Goal: Navigation & Orientation: Find specific page/section

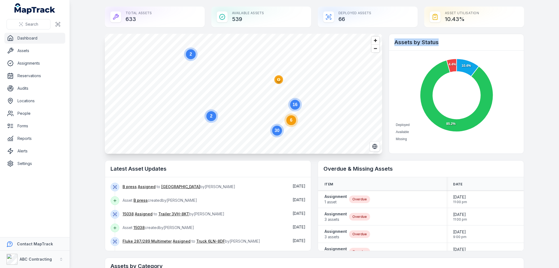
drag, startPoint x: 394, startPoint y: 41, endPoint x: 448, endPoint y: 40, distance: 54.1
click at [448, 40] on h2 "Assets by Status" at bounding box center [456, 42] width 124 height 8
click at [56, 259] on button "ABC Contracting" at bounding box center [35, 259] width 70 height 17
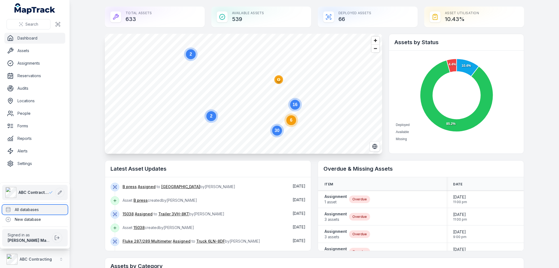
click at [47, 211] on div "All databases" at bounding box center [34, 210] width 65 height 10
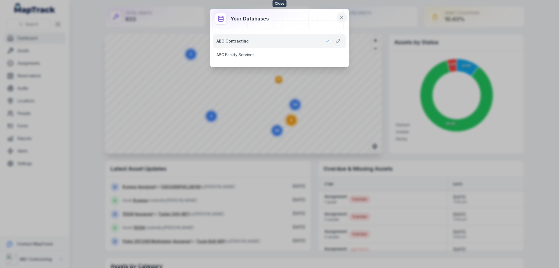
click at [339, 17] on icon at bounding box center [341, 17] width 5 height 5
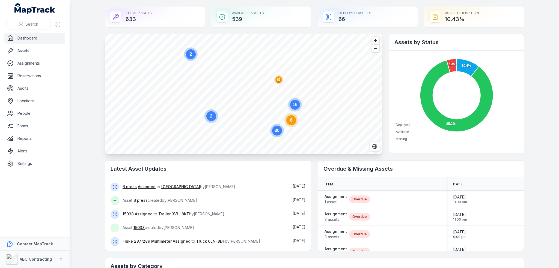
click at [537, 163] on main "Total Assets 633 Available Assets 539 Deployed Assets 66 Asset utilisation 10.4…" at bounding box center [314, 134] width 489 height 268
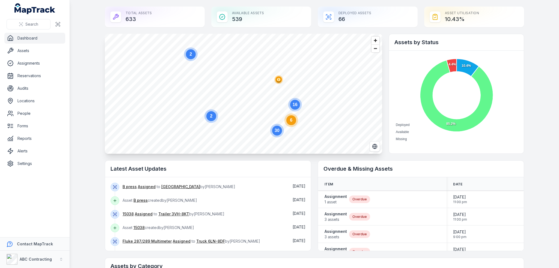
click at [449, 123] on icon at bounding box center [456, 96] width 73 height 72
click at [447, 122] on icon at bounding box center [456, 96] width 75 height 74
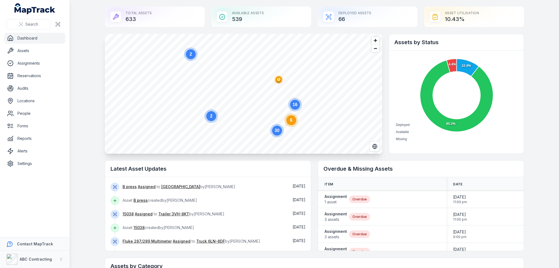
click at [407, 43] on h2 "Assets by Status" at bounding box center [456, 42] width 124 height 8
click at [136, 168] on h2 "Latest Asset Updates" at bounding box center [208, 169] width 195 height 8
click at [423, 43] on h2 "Assets by Status" at bounding box center [456, 42] width 124 height 8
click at [352, 169] on h2 "Overdue & Missing Assets" at bounding box center [420, 169] width 195 height 8
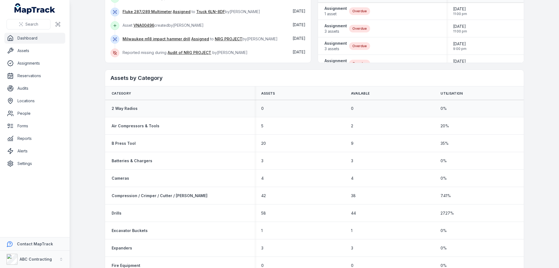
scroll to position [191, 0]
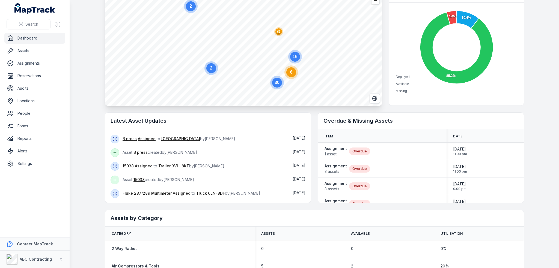
scroll to position [55, 0]
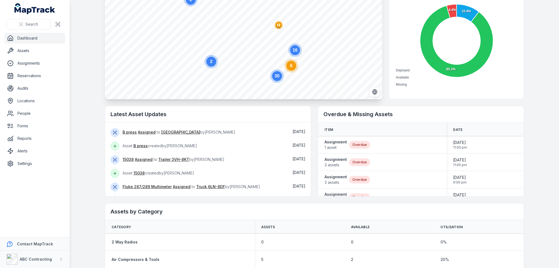
click at [93, 79] on main "Total Assets 633 Available Assets 539 Deployed Assets 66 Asset utilisation 10.4…" at bounding box center [314, 134] width 489 height 268
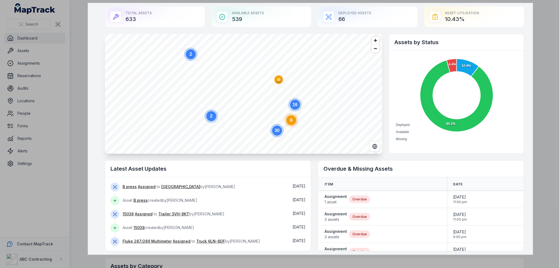
drag, startPoint x: 88, startPoint y: 3, endPoint x: 533, endPoint y: 255, distance: 511.2
click at [533, 255] on div "1630 X 923" at bounding box center [279, 134] width 559 height 268
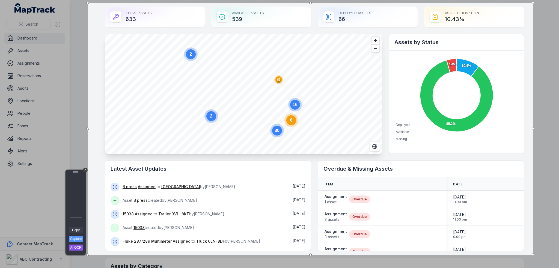
click at [77, 228] on link "Copy" at bounding box center [76, 230] width 14 height 6
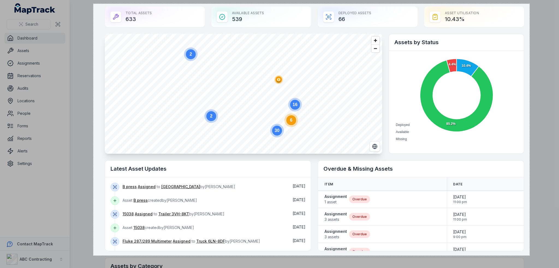
drag, startPoint x: 197, startPoint y: 115, endPoint x: 529, endPoint y: 256, distance: 361.1
click at [529, 256] on div "1598 X 923" at bounding box center [279, 134] width 559 height 268
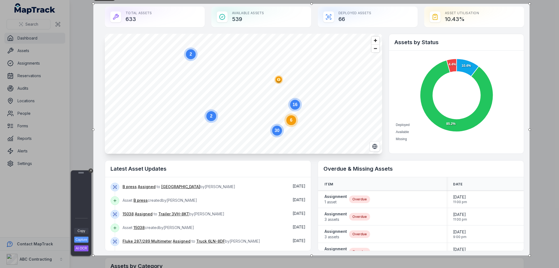
click at [84, 231] on link "Copy" at bounding box center [81, 231] width 14 height 6
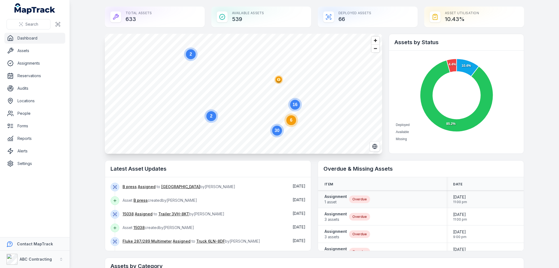
click at [395, 198] on div "Assignment 1 asset Overdue" at bounding box center [381, 199] width 115 height 11
click at [89, 31] on main "Total Assets 633 Available Assets 539 Deployed Assets 66 Asset utilisation 10.4…" at bounding box center [314, 134] width 489 height 268
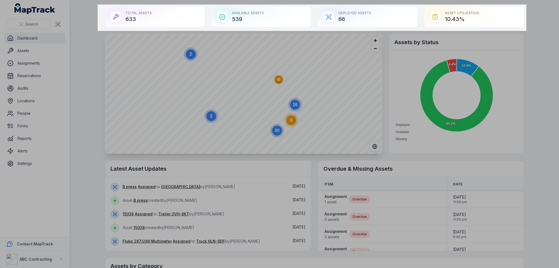
drag, startPoint x: 98, startPoint y: 5, endPoint x: 526, endPoint y: 31, distance: 429.3
click at [526, 31] on div "1570 X 96" at bounding box center [279, 134] width 559 height 268
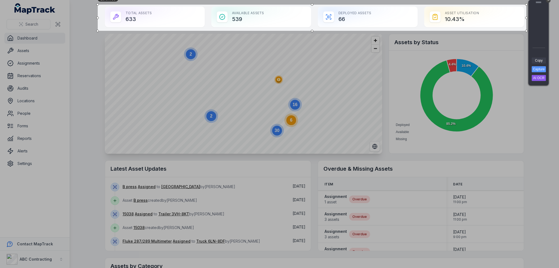
click at [543, 60] on link "Copy" at bounding box center [539, 61] width 14 height 6
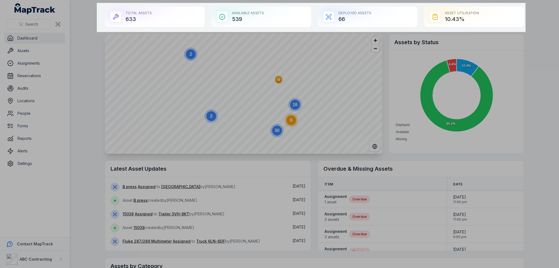
drag, startPoint x: 97, startPoint y: 3, endPoint x: 526, endPoint y: 32, distance: 430.0
click at [526, 32] on div "1570 X 106" at bounding box center [279, 134] width 559 height 268
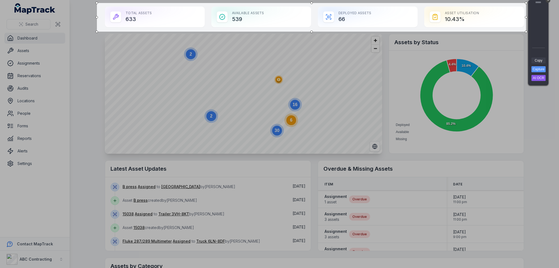
click at [541, 59] on link "Copy" at bounding box center [538, 61] width 14 height 6
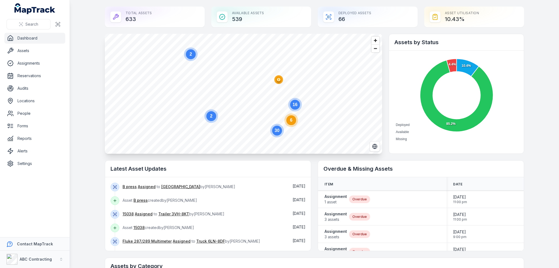
click at [539, 154] on main "Total Assets 633 Available Assets 539 Deployed Assets 66 Asset utilisation 10.4…" at bounding box center [314, 134] width 489 height 268
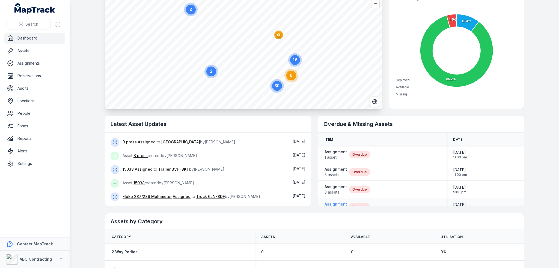
scroll to position [55, 0]
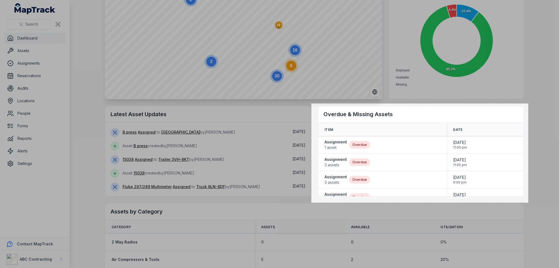
drag, startPoint x: 311, startPoint y: 104, endPoint x: 528, endPoint y: 203, distance: 238.3
click at [528, 203] on div "794 X 363" at bounding box center [279, 134] width 559 height 268
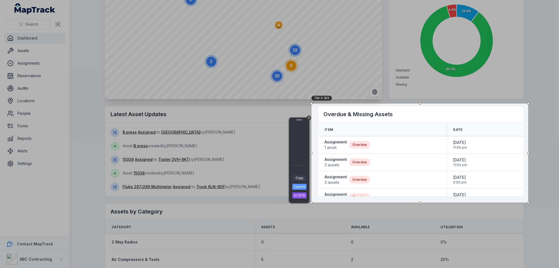
click at [296, 179] on link "Copy" at bounding box center [299, 178] width 14 height 6
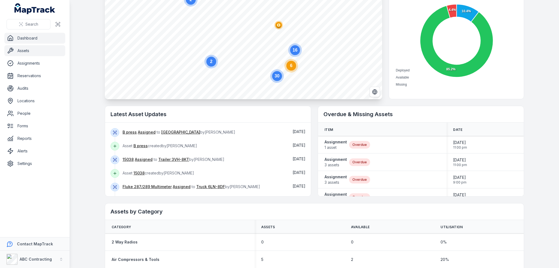
click at [31, 51] on link "Assets" at bounding box center [34, 50] width 61 height 11
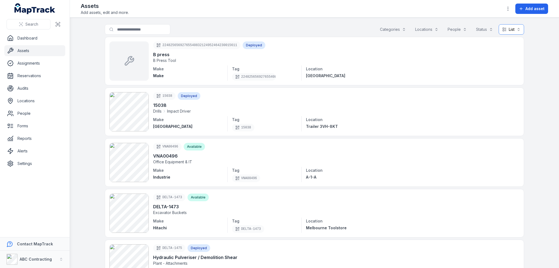
click at [513, 28] on button "List ****" at bounding box center [511, 29] width 25 height 10
click at [497, 44] on icon at bounding box center [495, 43] width 4 height 4
